Goal: Contribute content: Contribute content

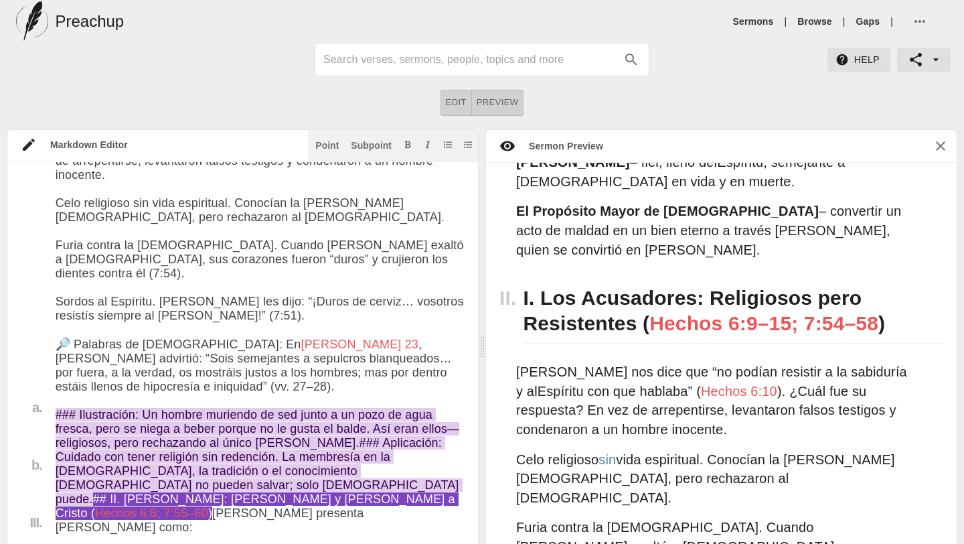
scroll to position [653, 0]
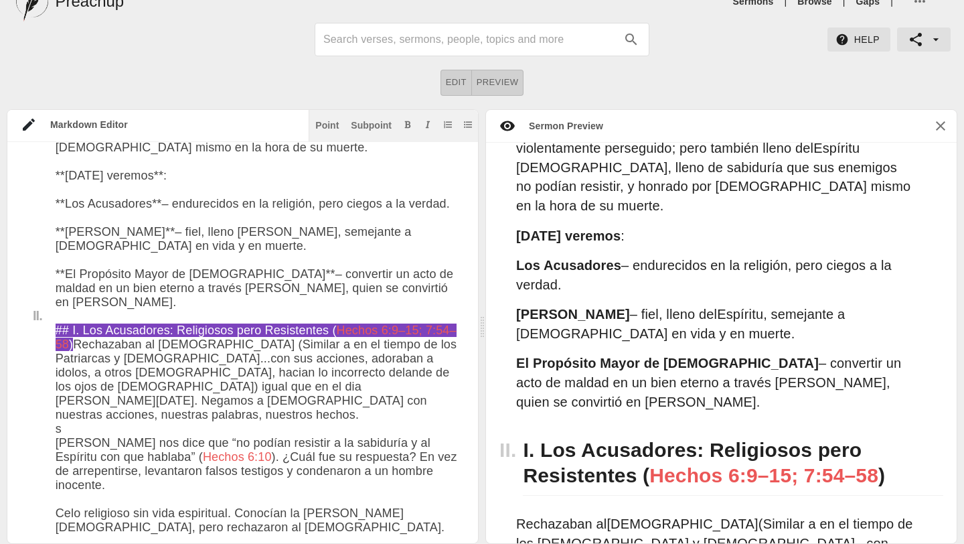
scroll to position [672, 0]
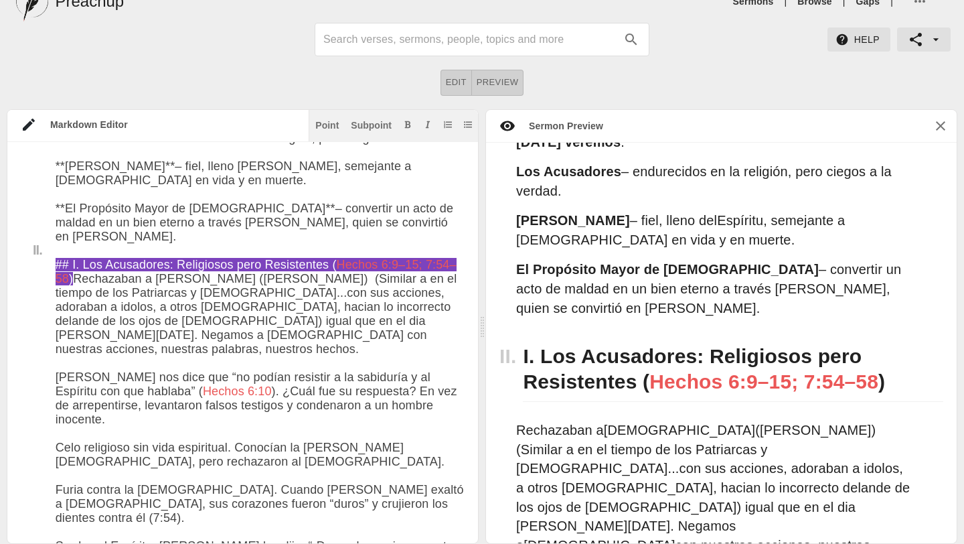
scroll to position [491, 0]
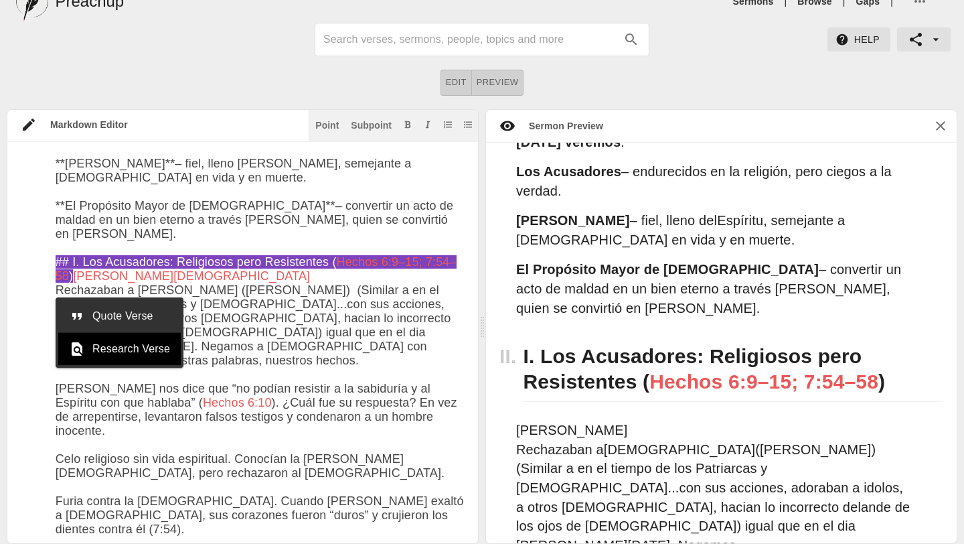
click at [92, 313] on div at bounding box center [80, 316] width 23 height 16
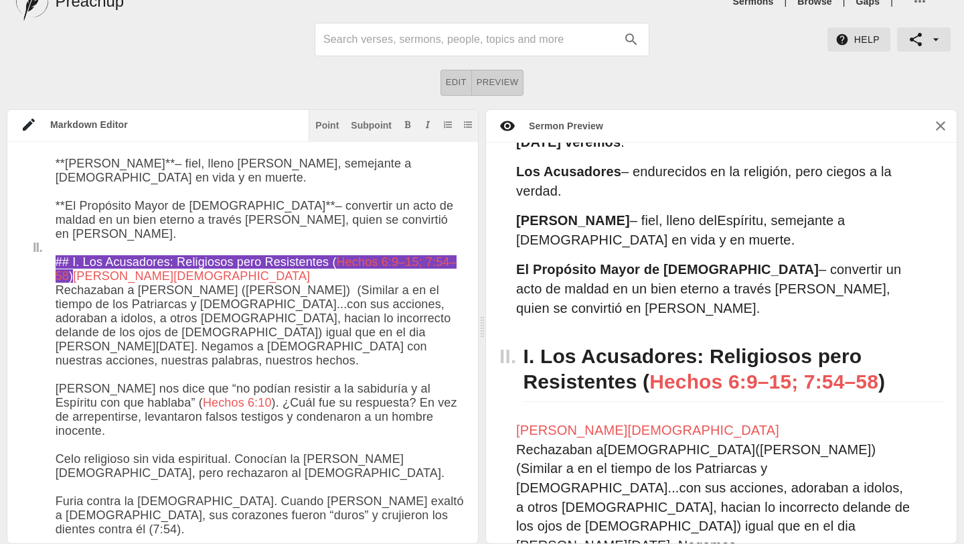
drag, startPoint x: 87, startPoint y: 294, endPoint x: 58, endPoint y: 296, distance: 28.9
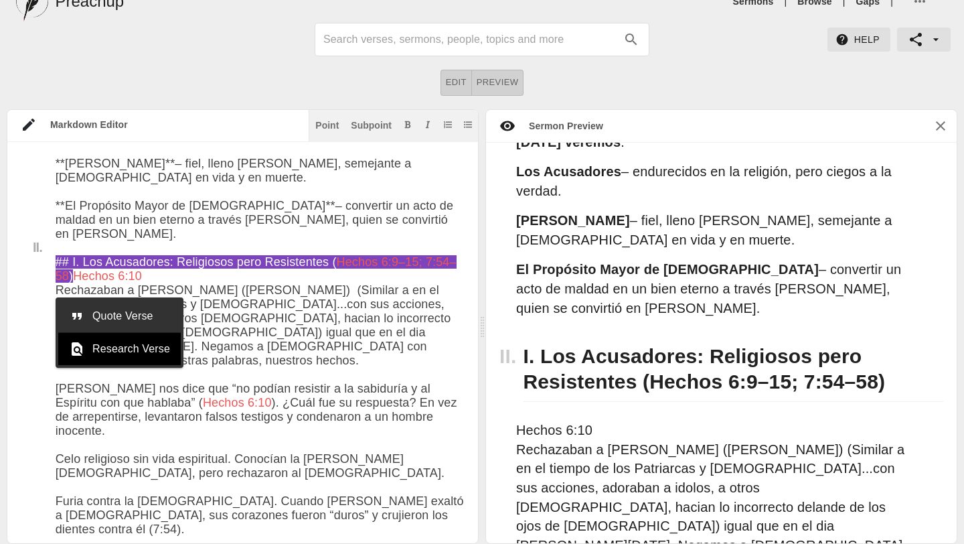
click at [98, 311] on span "Quote Verse" at bounding box center [131, 316] width 78 height 16
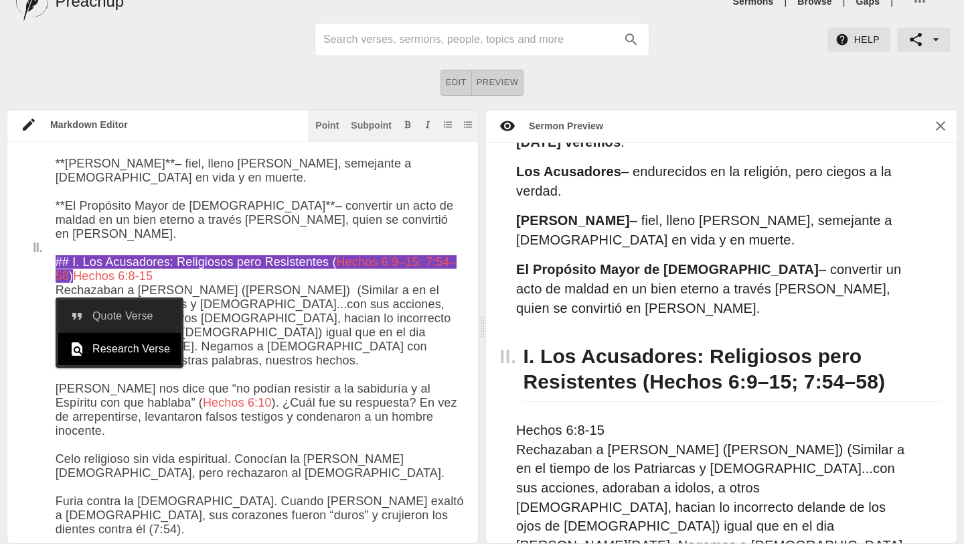
click at [100, 315] on span "Quote Verse" at bounding box center [131, 316] width 78 height 16
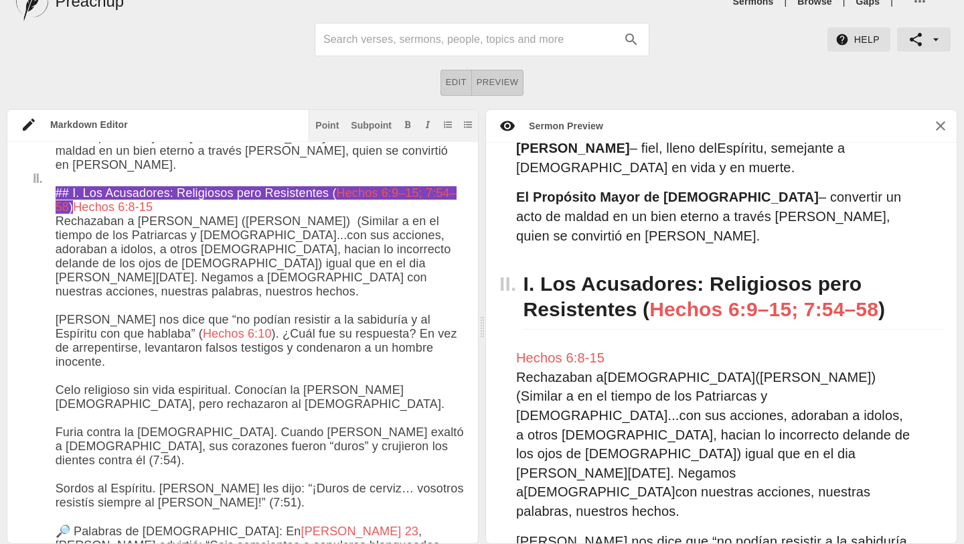
scroll to position [654, 0]
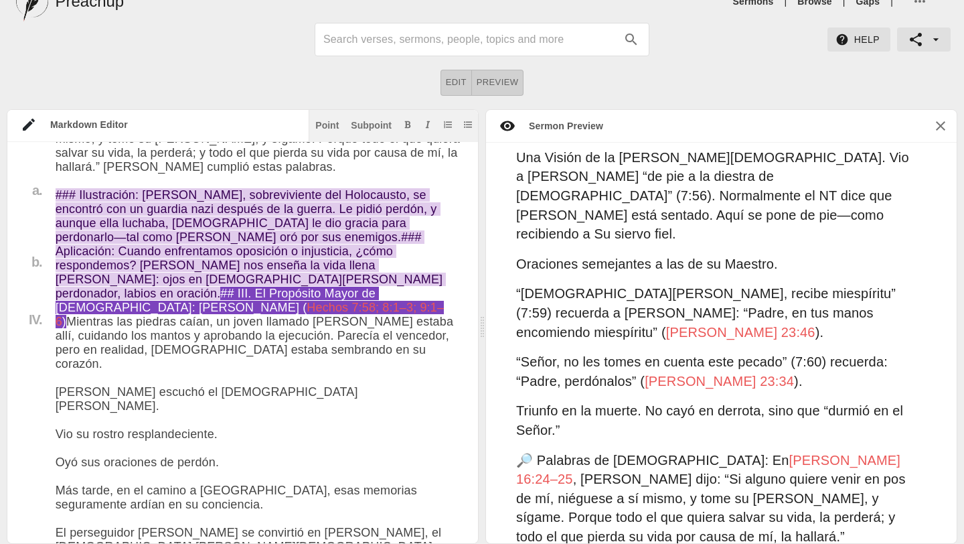
click at [343, 299] on textarea at bounding box center [260, 30] width 409 height 2808
click at [321, 293] on textarea at bounding box center [260, 30] width 409 height 2808
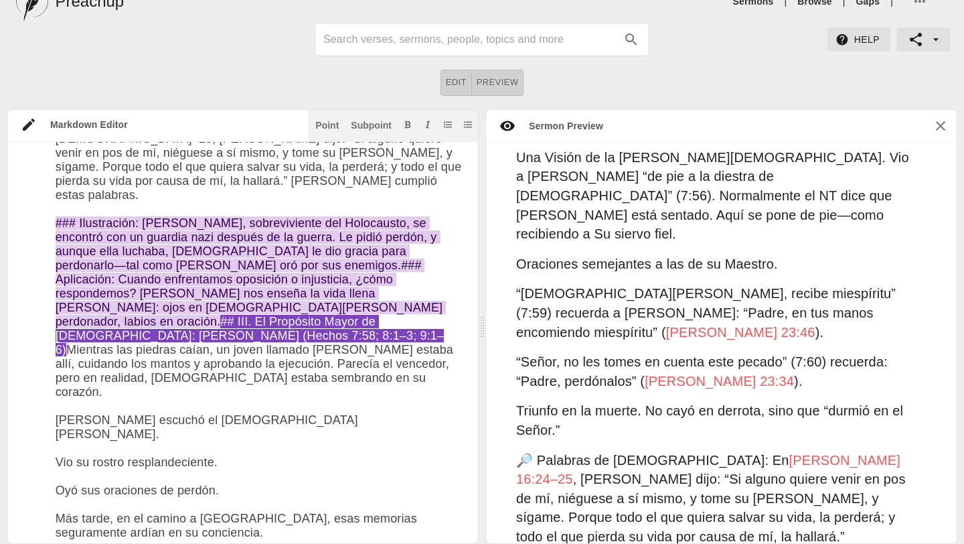
paste textarea "El discurso [PERSON_NAME], el más largo de los muchos discursos de [PERSON_NAME…"
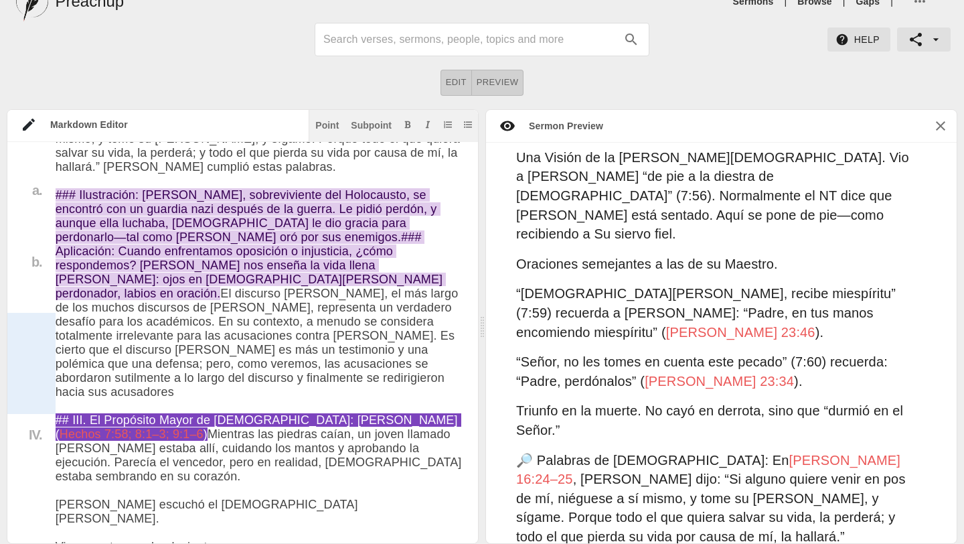
drag, startPoint x: 189, startPoint y: 410, endPoint x: 48, endPoint y: 323, distance: 165.9
click at [48, 321] on div "Title I. II. a. b. III. a. b. IV. a. b. V. a. # [PERSON_NAME] Date: [DATE] [DEM…" at bounding box center [235, 86] width 457 height 2920
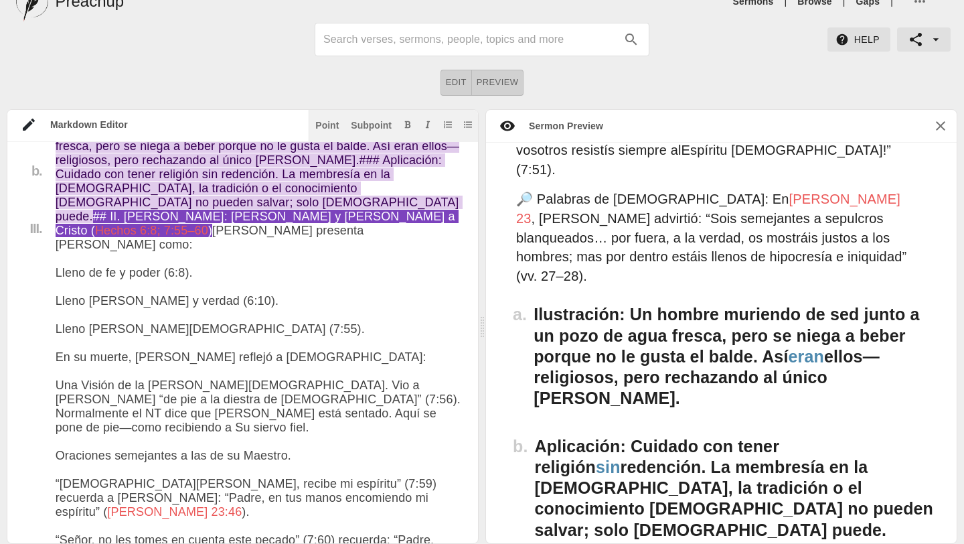
click at [113, 249] on textarea at bounding box center [260, 530] width 409 height 2808
click at [284, 385] on textarea at bounding box center [260, 530] width 409 height 2808
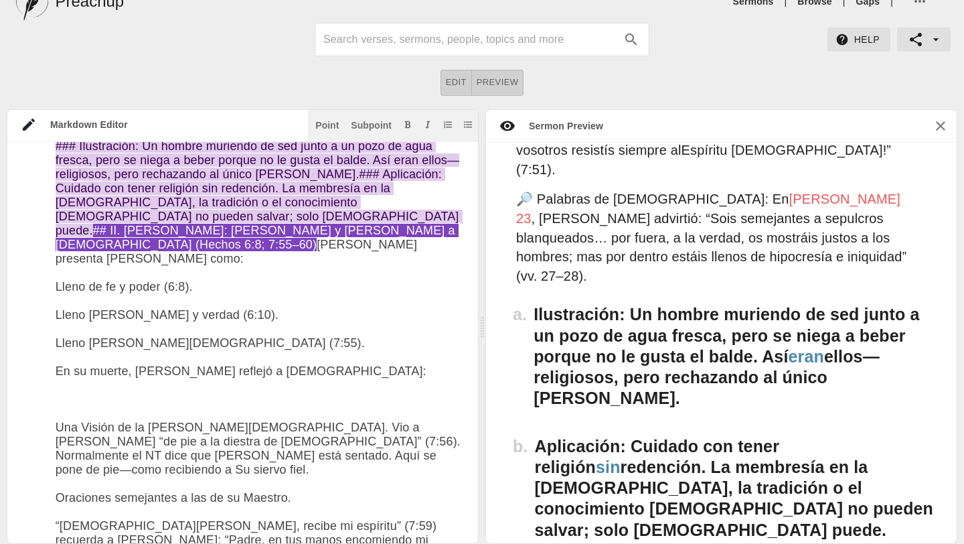
paste textarea "El discurso [PERSON_NAME], el más largo de los muchos discursos de [PERSON_NAME…"
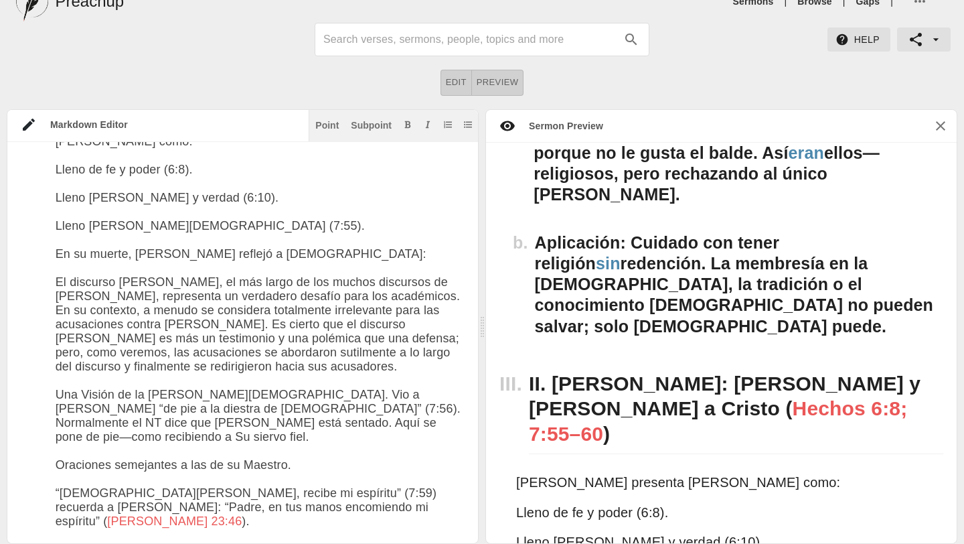
scroll to position [1741, 0]
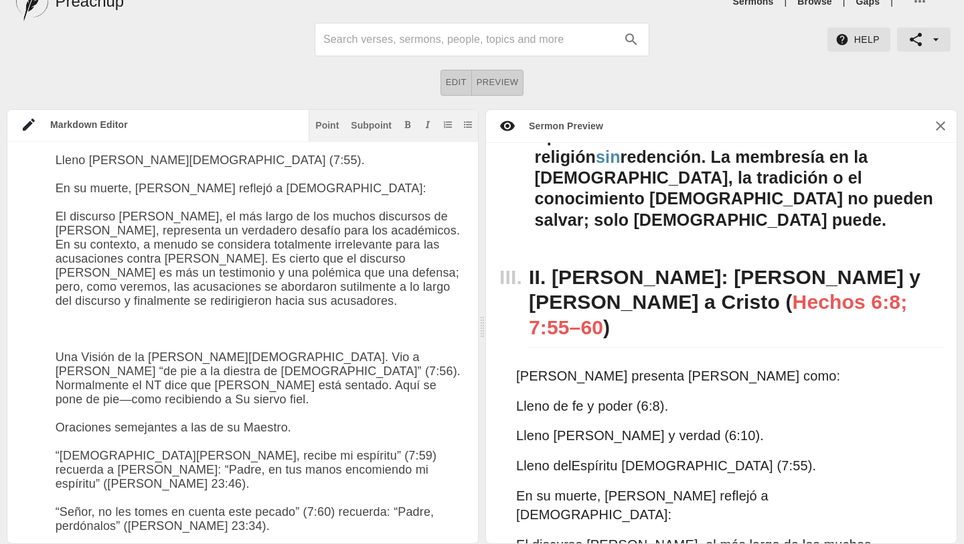
paste textarea "Dos temas recurrentes sobresalen. El primero es que [DEMOGRAPHIC_DATA] nunca pu…"
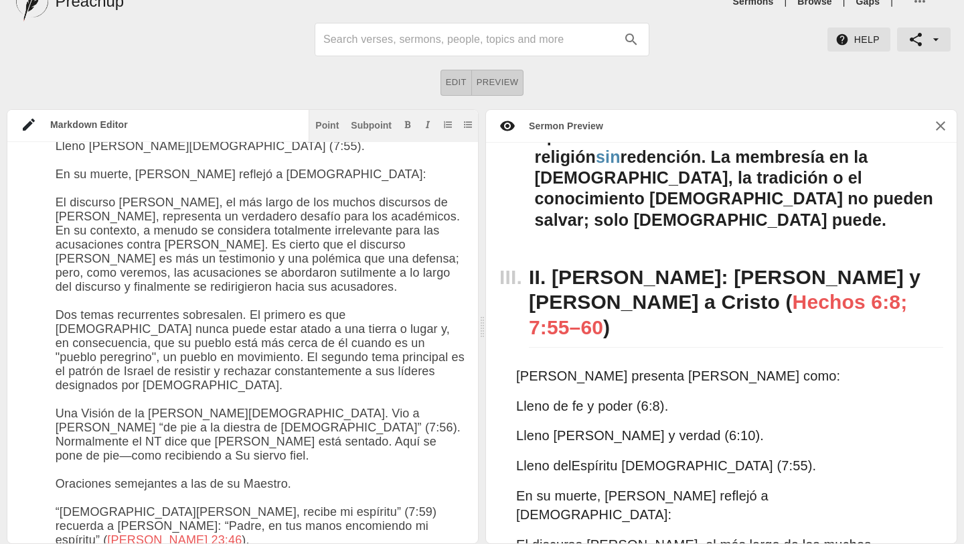
drag, startPoint x: 56, startPoint y: 347, endPoint x: 249, endPoint y: 339, distance: 193.0
click at [248, 340] on textarea at bounding box center [260, 452] width 409 height 3019
click at [367, 123] on div "Subpoint" at bounding box center [371, 125] width 41 height 9
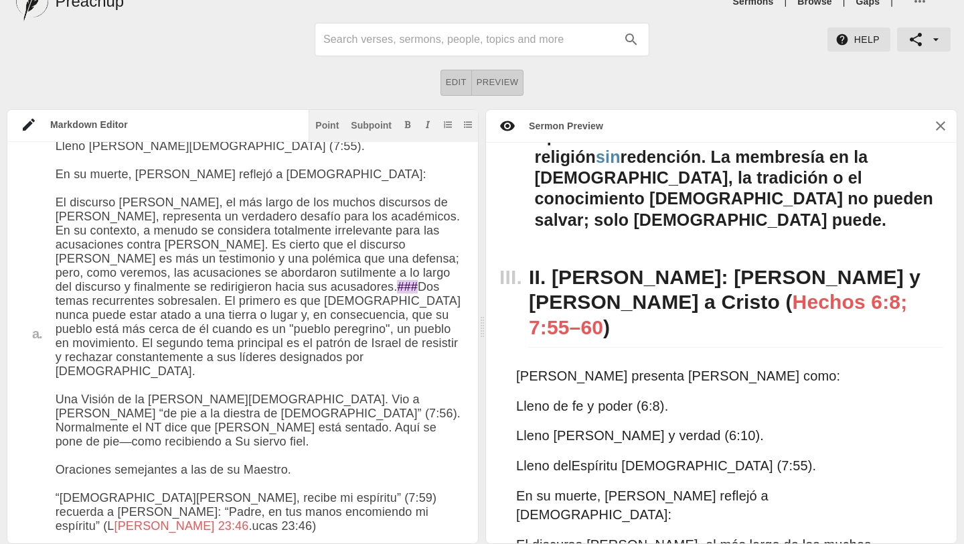
click at [176, 315] on textarea at bounding box center [260, 459] width 409 height 3033
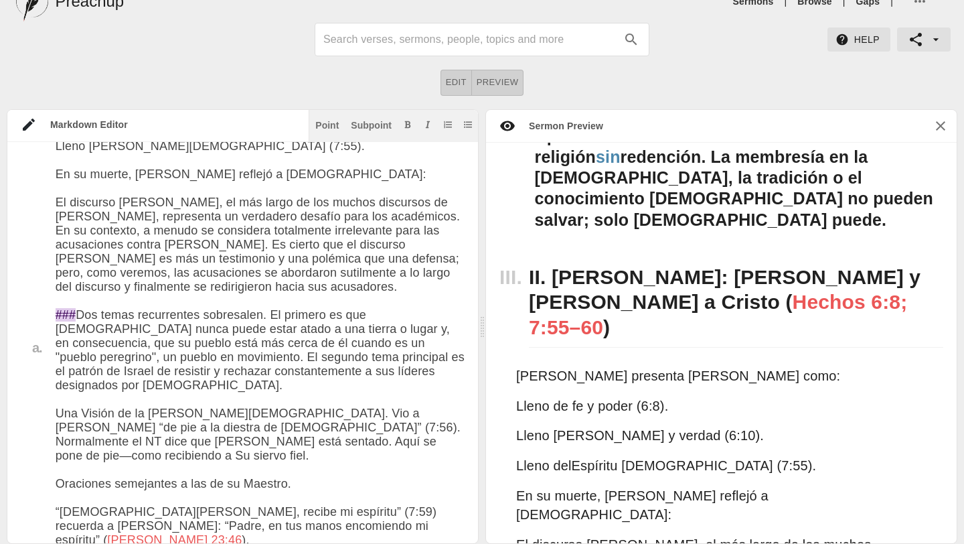
click at [59, 362] on textarea at bounding box center [260, 452] width 409 height 3019
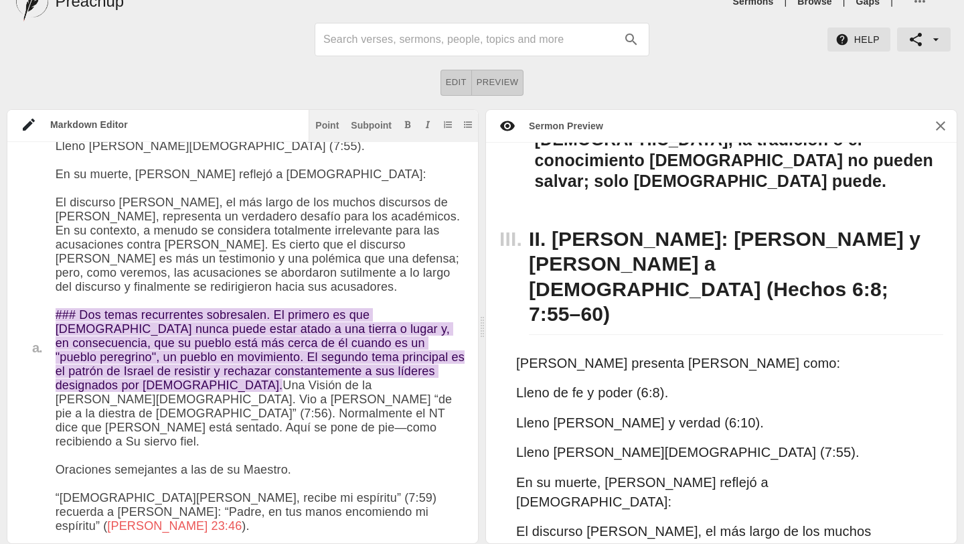
click at [396, 409] on textarea at bounding box center [260, 445] width 409 height 3005
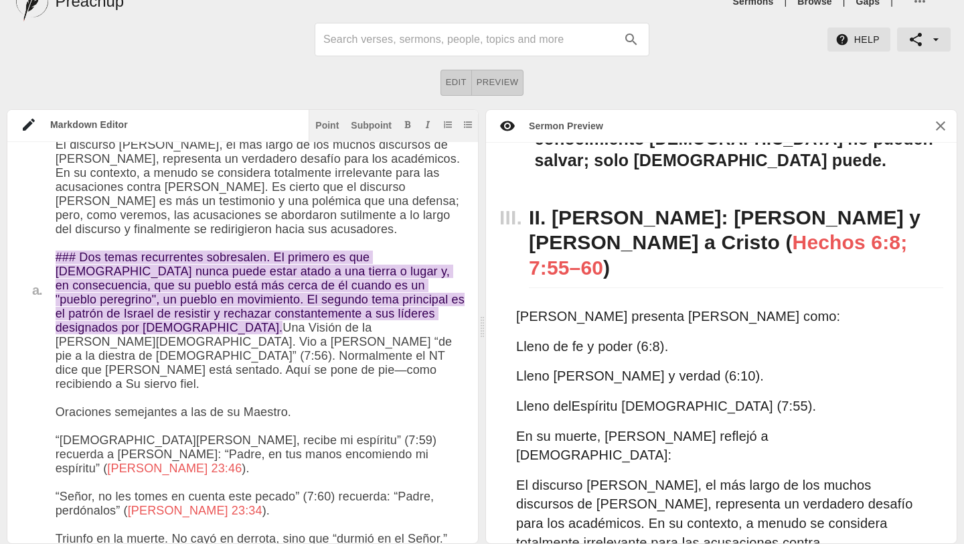
type textarea "# Loremip Dolo: Sit 9am 8219 Consec: Adipis el Sed do Eiusmodte in Utla — Et Do…"
